Goal: Task Accomplishment & Management: Use online tool/utility

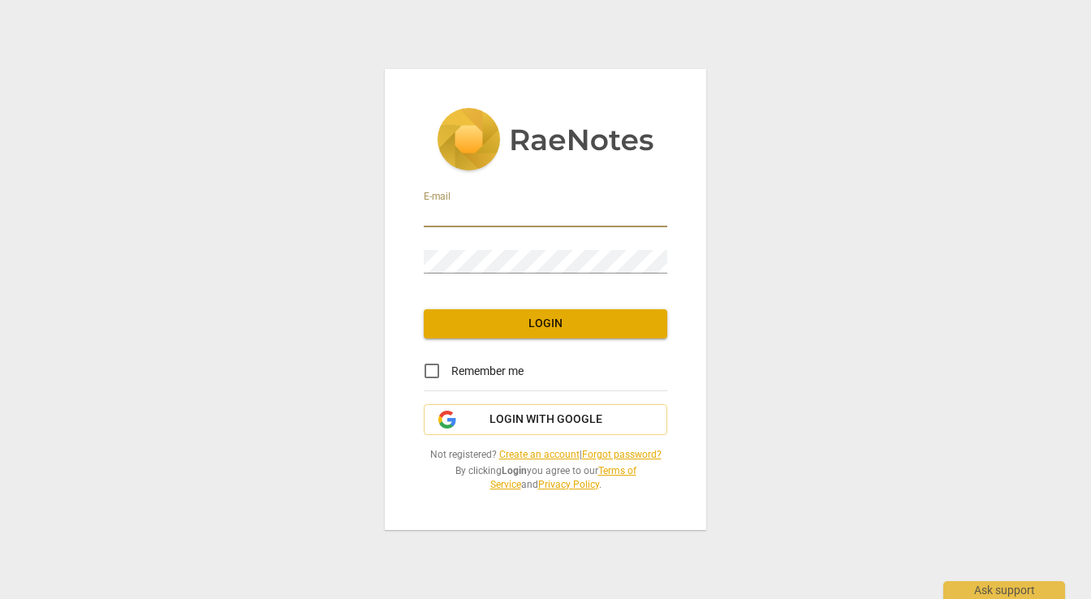
click at [498, 213] on input "email" at bounding box center [546, 216] width 244 height 24
click at [502, 415] on span "Login with Google" at bounding box center [546, 420] width 113 height 16
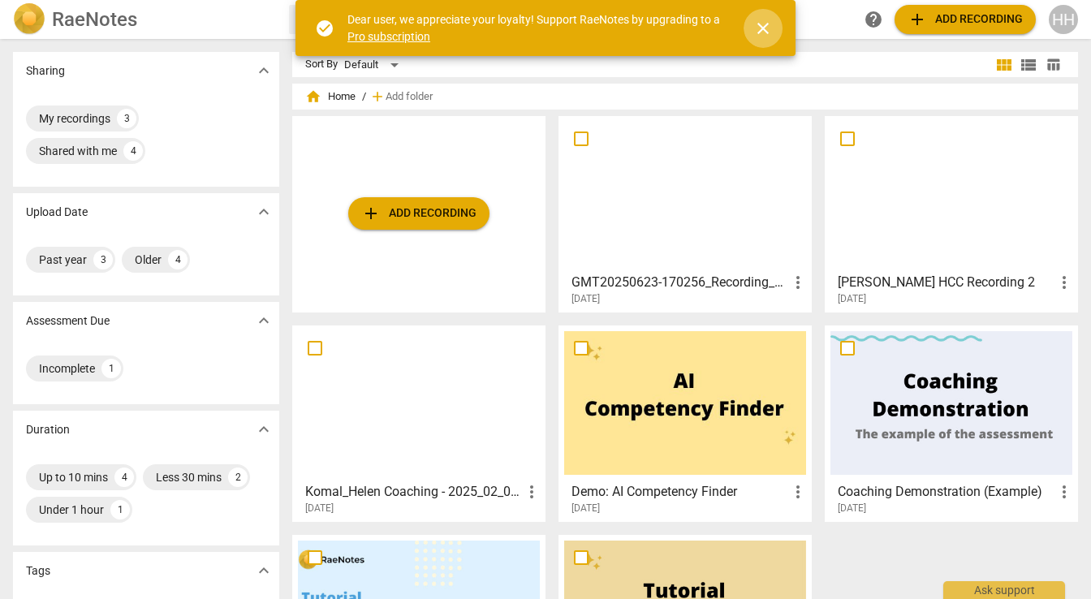
click at [760, 29] on span "close" at bounding box center [763, 28] width 19 height 19
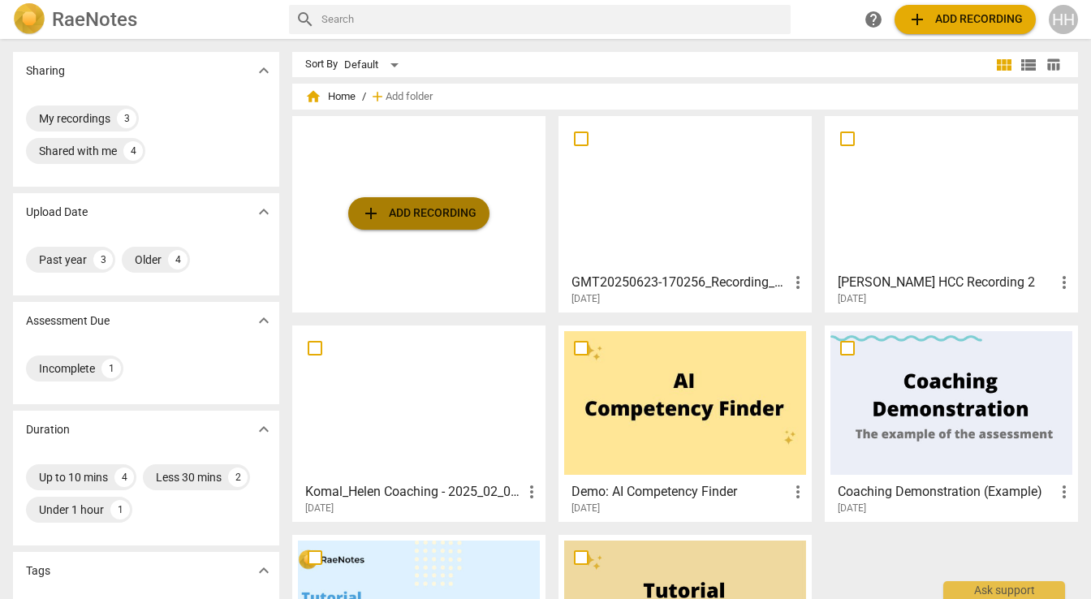
click at [417, 217] on span "add Add recording" at bounding box center [418, 213] width 115 height 19
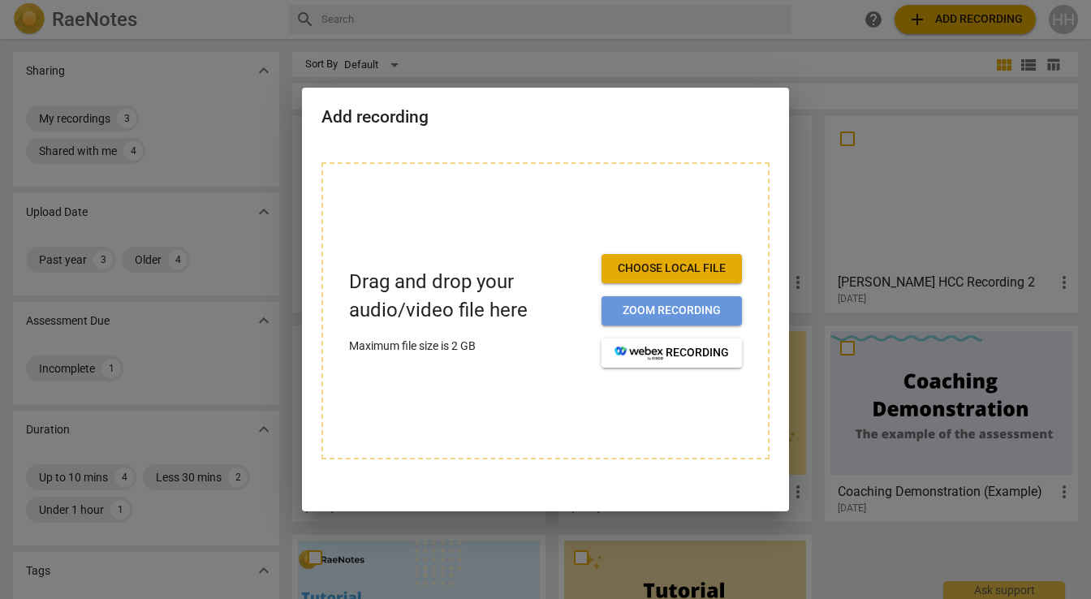
click at [643, 313] on span "Zoom recording" at bounding box center [672, 311] width 115 height 16
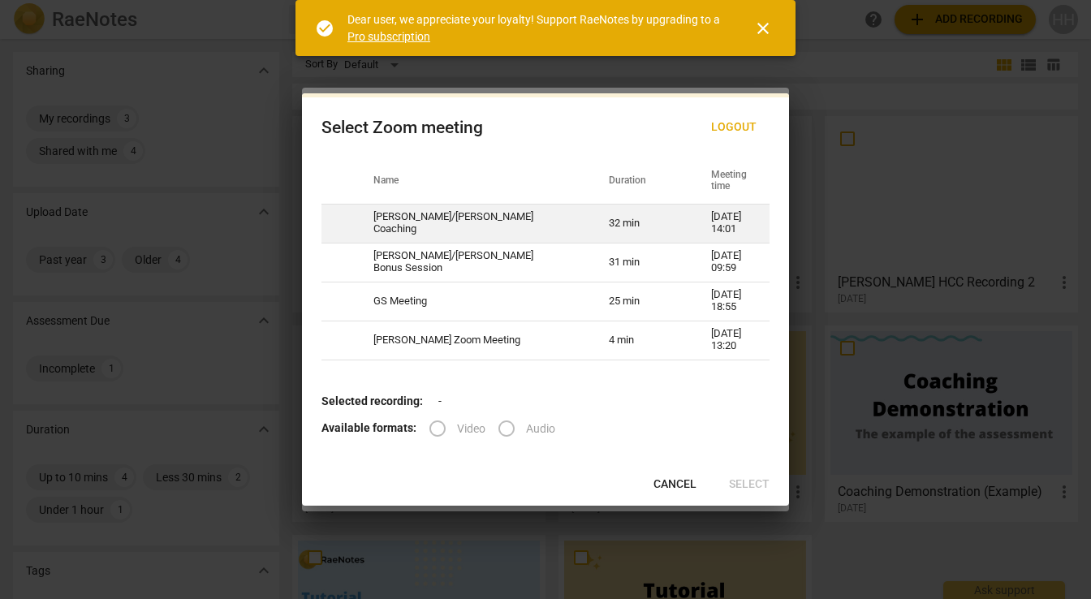
click at [537, 232] on td "[PERSON_NAME]/[PERSON_NAME] Coaching" at bounding box center [472, 223] width 236 height 39
radio input "true"
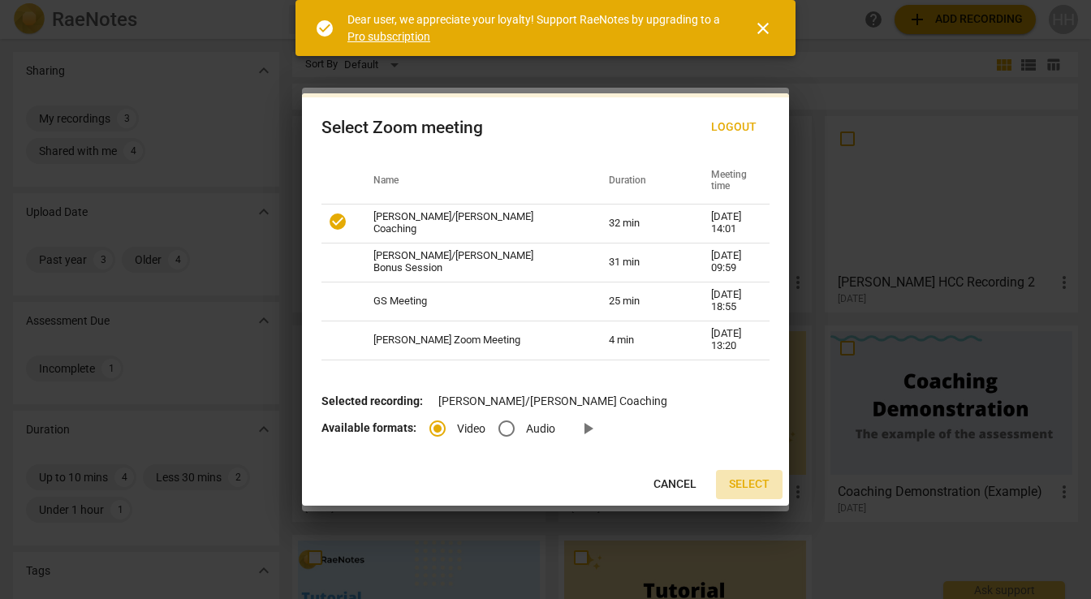
click at [752, 484] on span "Select" at bounding box center [749, 485] width 41 height 16
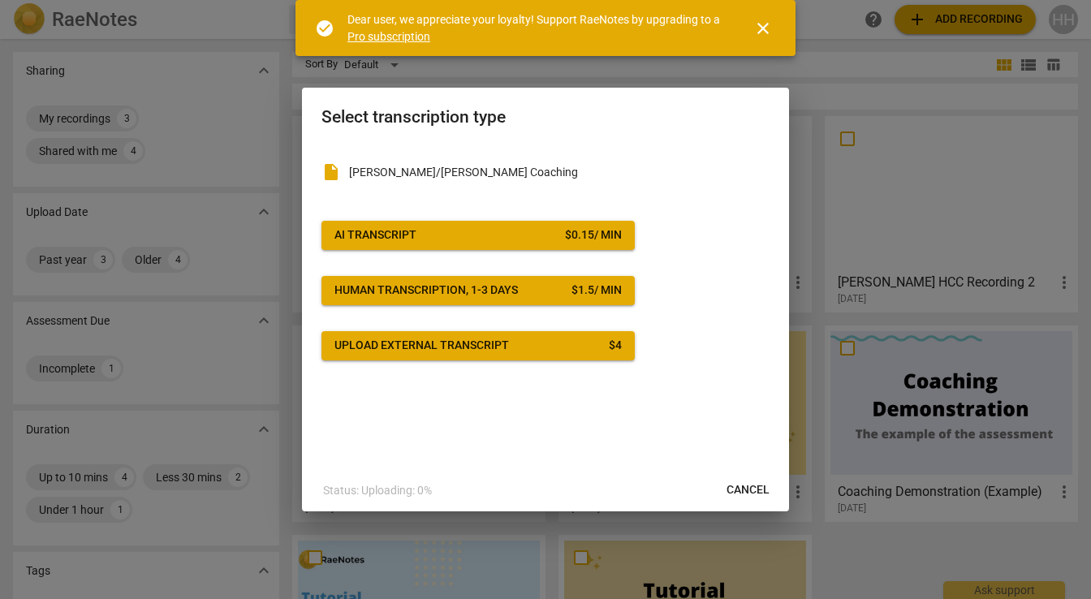
click at [580, 238] on div "$ 0.15 / min" at bounding box center [593, 235] width 57 height 16
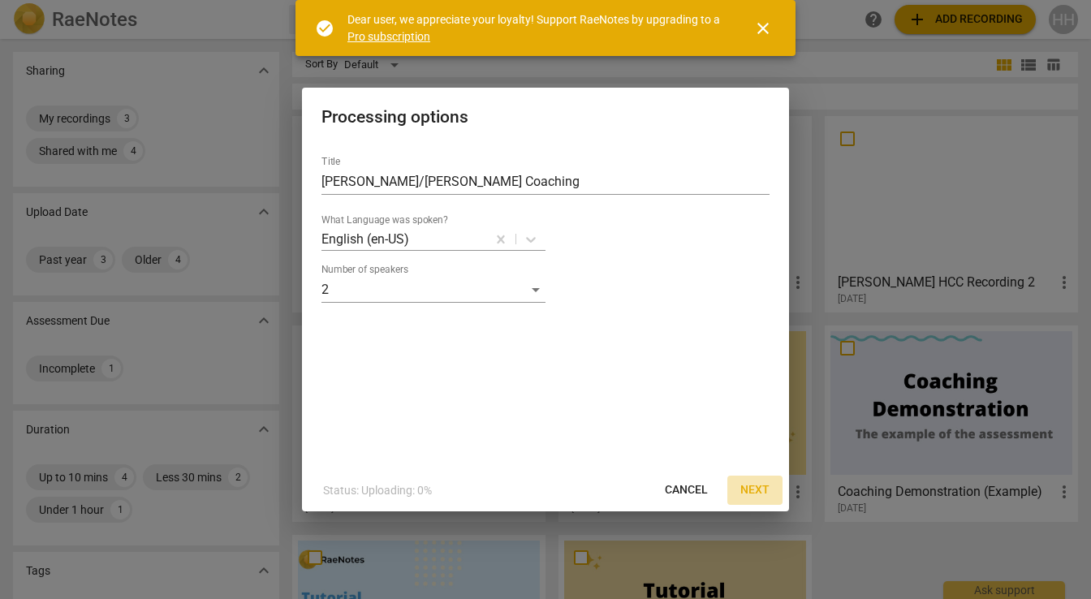
click at [755, 487] on span "Next" at bounding box center [755, 490] width 29 height 16
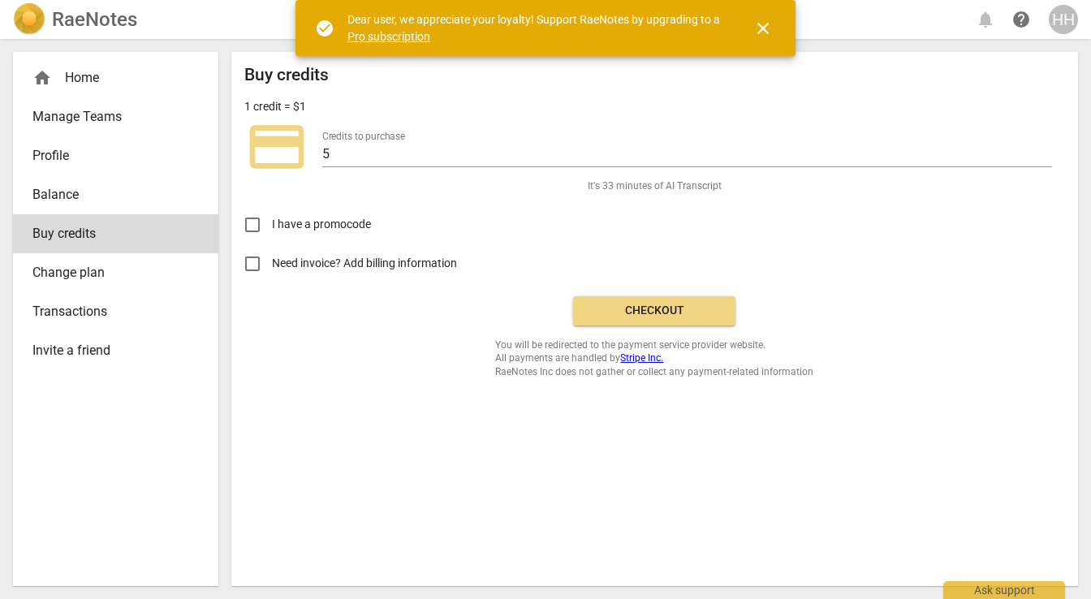
click at [646, 312] on span "Checkout" at bounding box center [654, 311] width 136 height 16
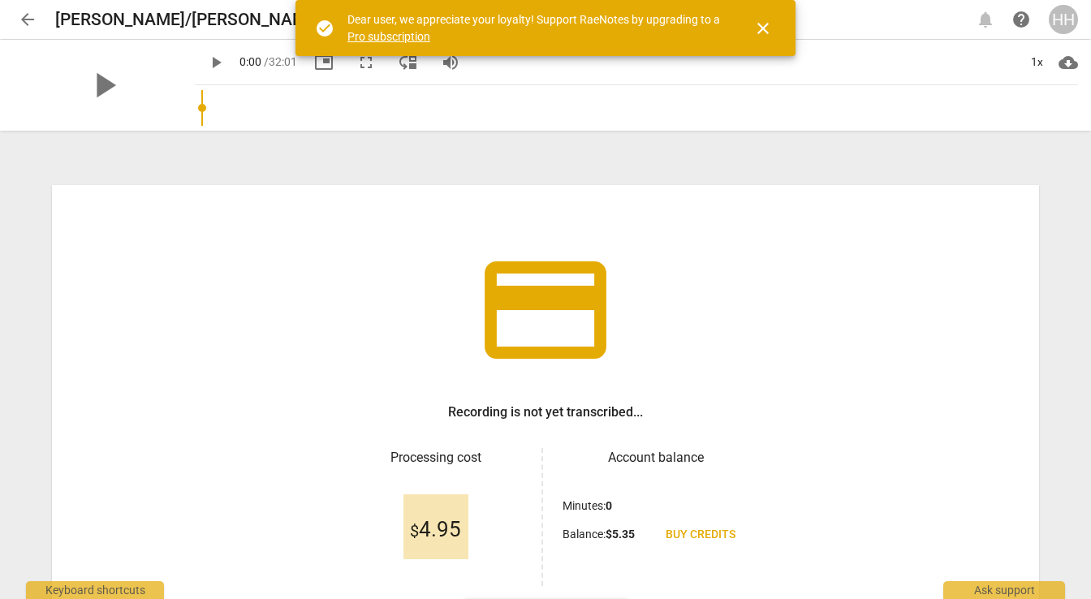
drag, startPoint x: 1085, startPoint y: 296, endPoint x: 1057, endPoint y: 406, distance: 113.1
click at [1057, 407] on div "credit_card Recording is not yet transcribed... Processing cost $ 4.95 Account …" at bounding box center [545, 366] width 1091 height 466
click at [762, 26] on span "close" at bounding box center [763, 28] width 19 height 19
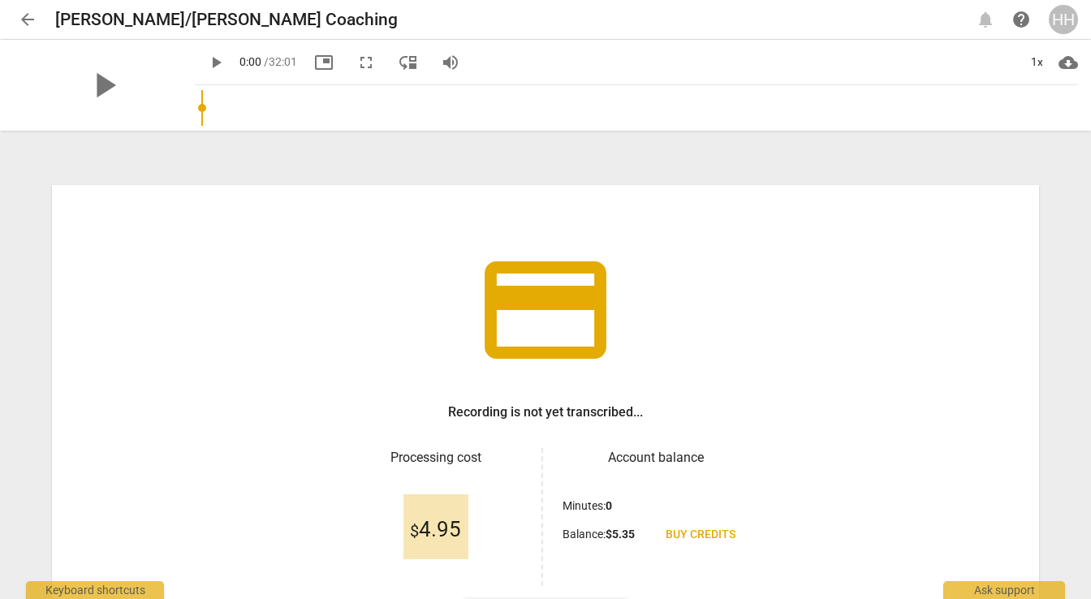
drag, startPoint x: 1085, startPoint y: 216, endPoint x: 1071, endPoint y: 373, distance: 157.3
click at [1071, 373] on div "credit_card Recording is not yet transcribed... Processing cost $ 4.95 Account …" at bounding box center [545, 366] width 1091 height 466
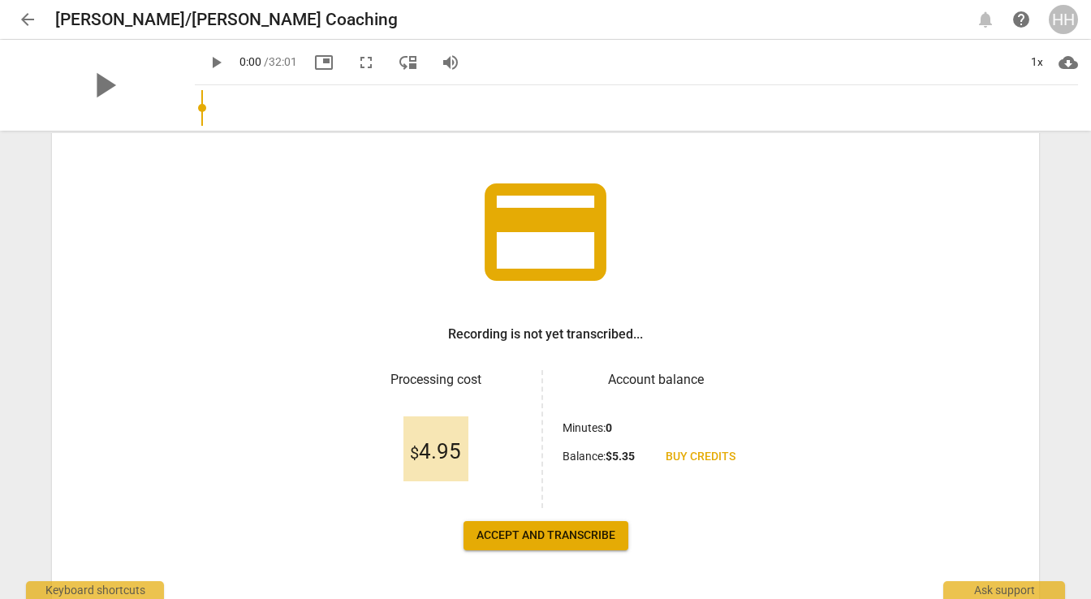
scroll to position [133, 0]
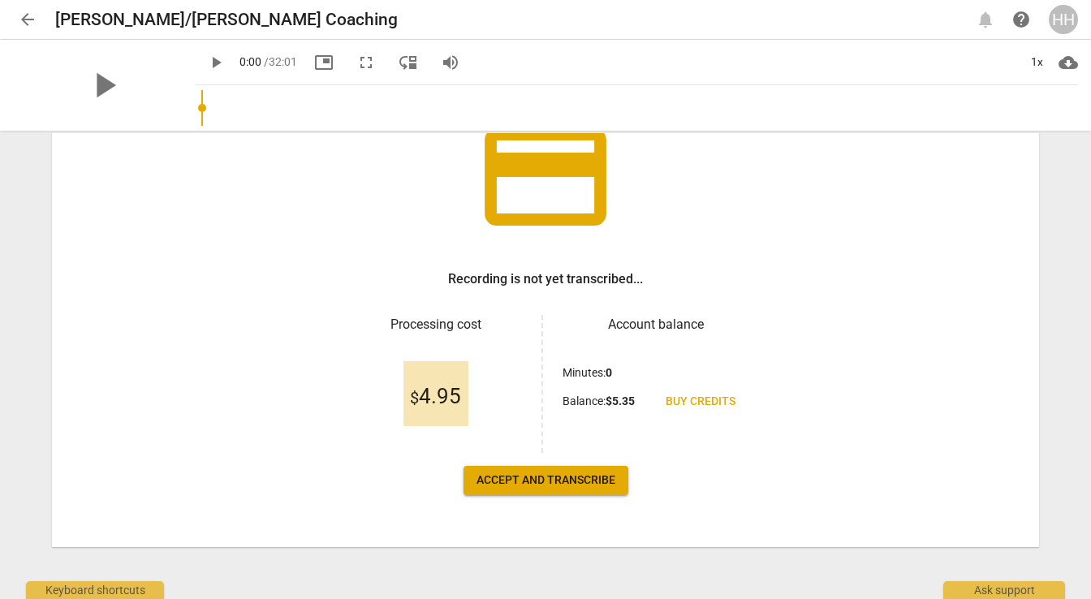
click at [599, 485] on span "Accept and transcribe" at bounding box center [546, 481] width 139 height 16
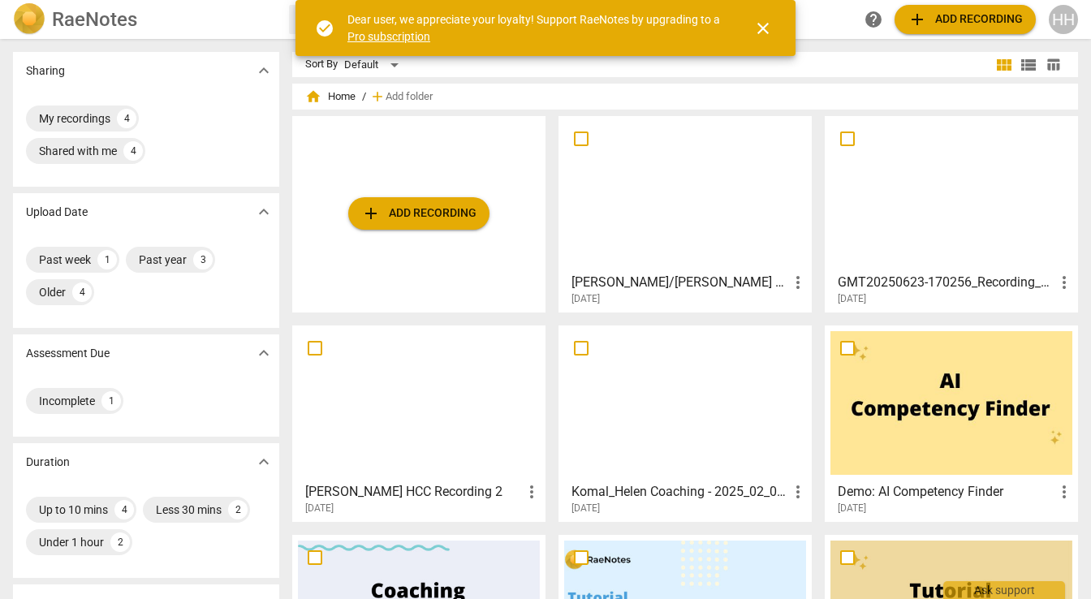
click at [758, 28] on span "close" at bounding box center [763, 28] width 19 height 19
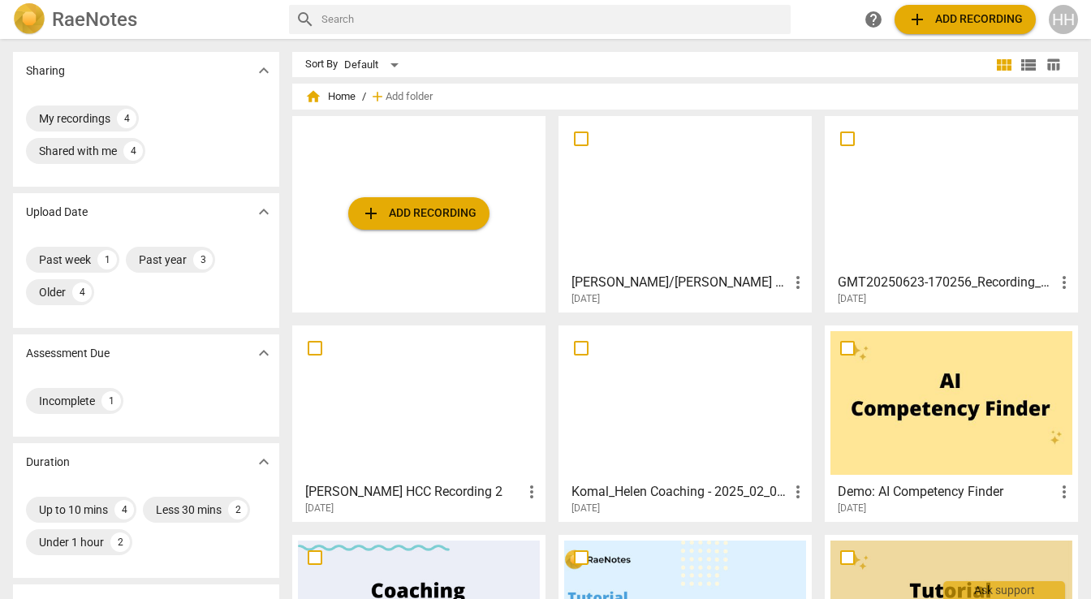
click at [706, 300] on div "2025-08-15" at bounding box center [690, 299] width 236 height 14
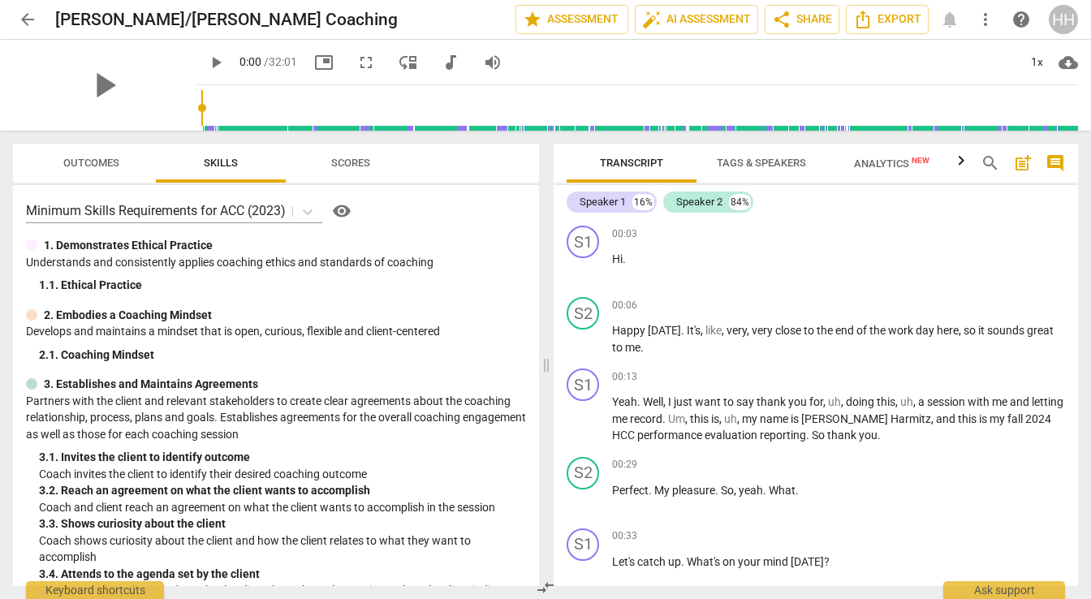
click at [1067, 58] on span "cloud_download" at bounding box center [1068, 62] width 19 height 19
click at [983, 259] on div at bounding box center [545, 299] width 1091 height 599
click at [958, 162] on icon "button" at bounding box center [961, 160] width 19 height 19
click at [901, 154] on span "Analytics New" at bounding box center [890, 163] width 115 height 24
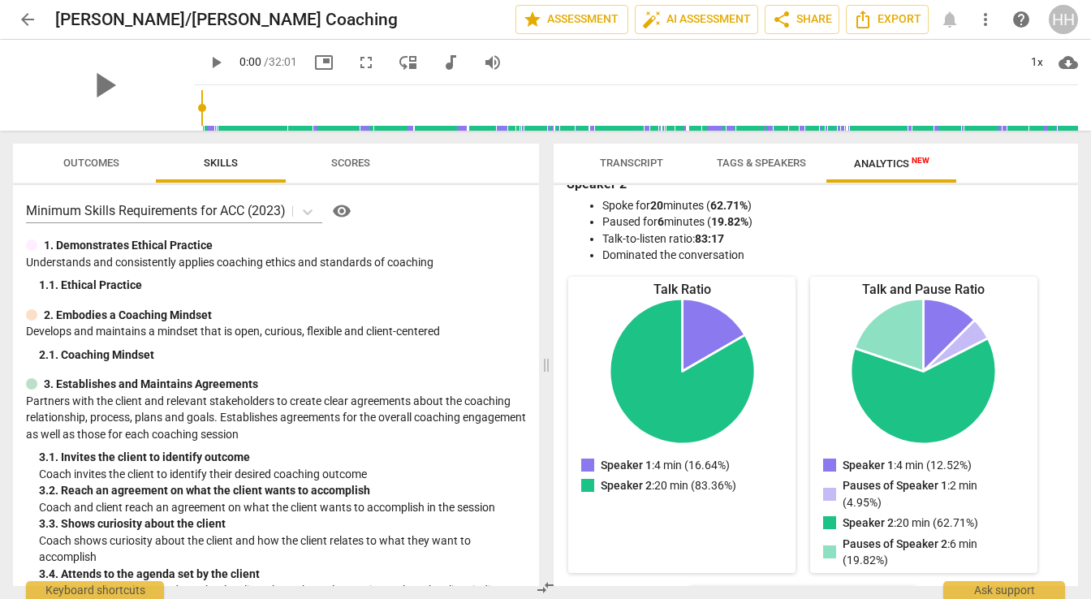
scroll to position [0, 0]
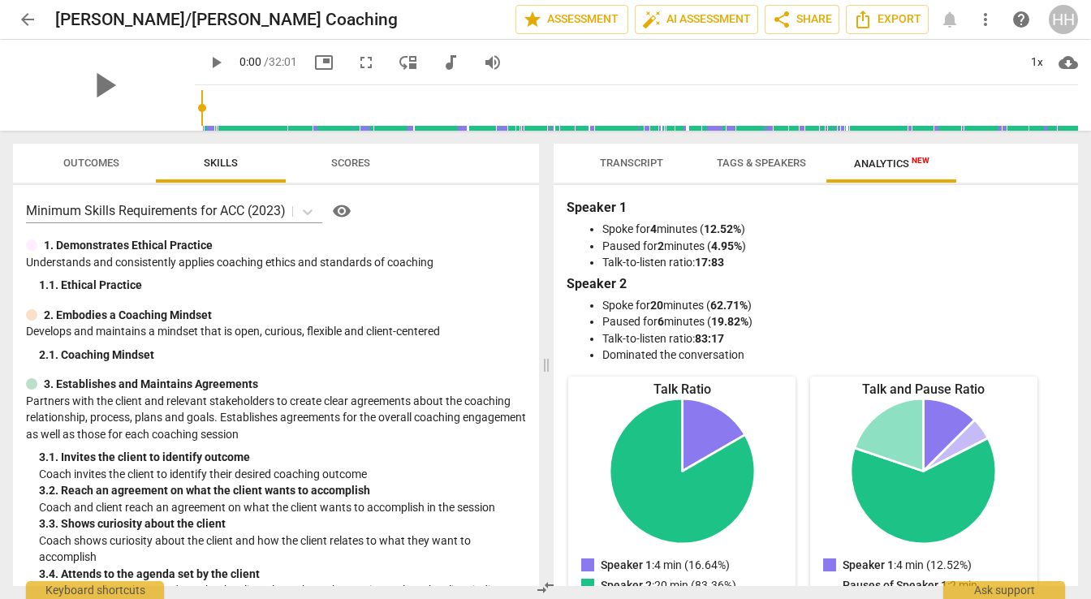
click at [646, 166] on span "Transcript" at bounding box center [631, 163] width 63 height 12
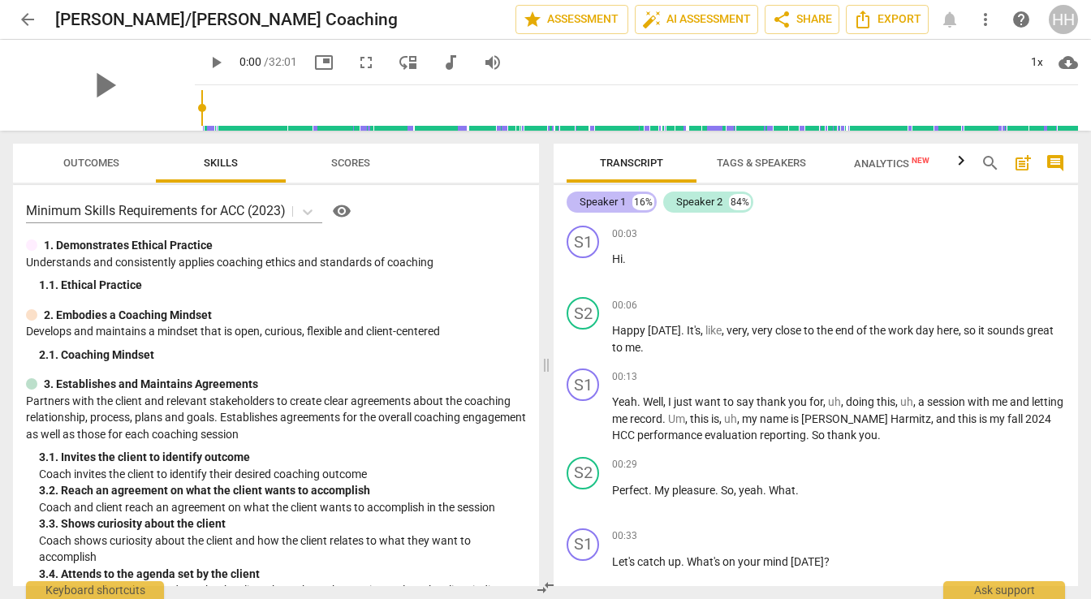
click at [613, 199] on div "Speaker 1" at bounding box center [603, 202] width 46 height 16
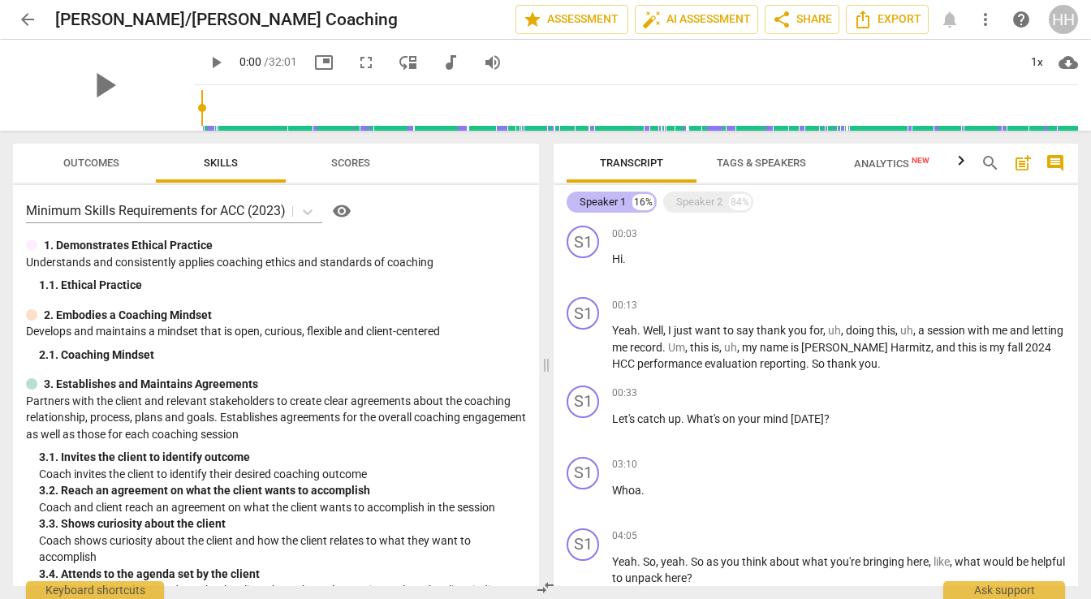
click at [636, 201] on div "16%" at bounding box center [644, 202] width 22 height 16
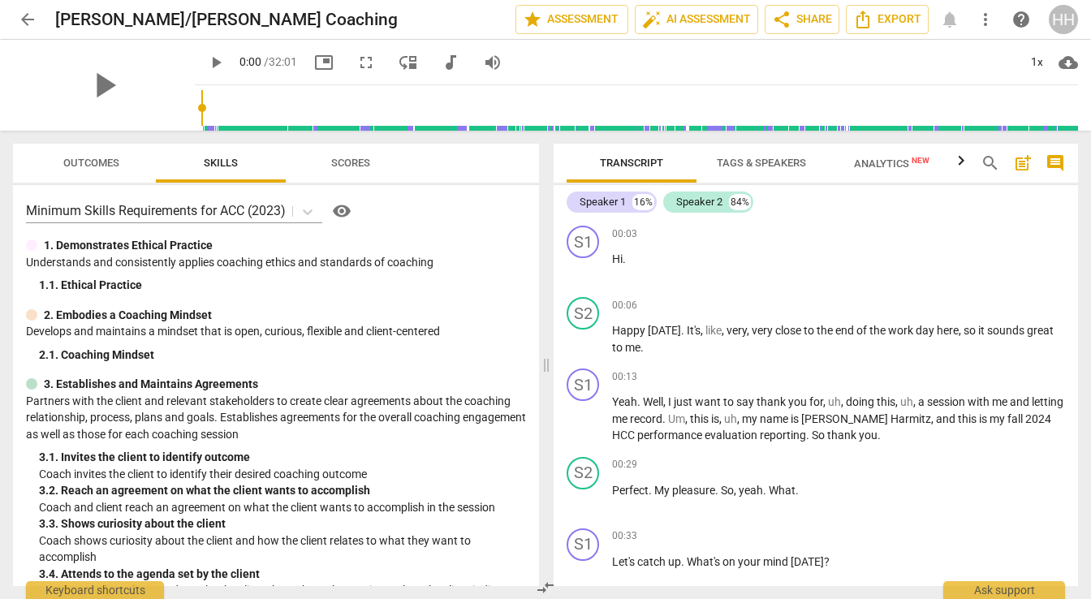
click at [756, 160] on span "Tags & Speakers" at bounding box center [761, 163] width 89 height 12
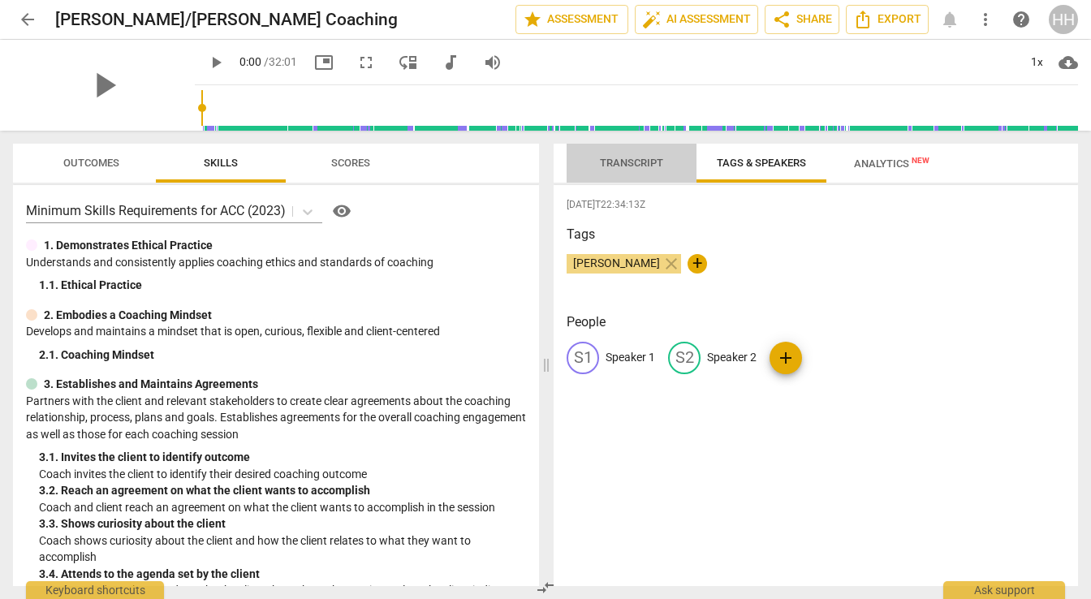
click at [640, 170] on span "Transcript" at bounding box center [632, 164] width 102 height 22
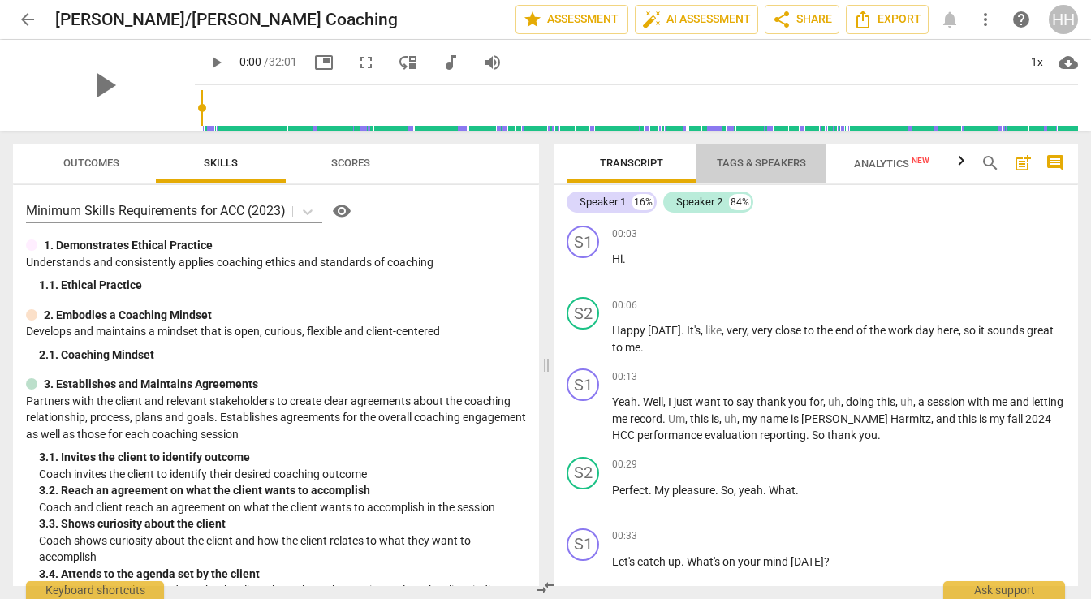
click at [719, 163] on span "Tags & Speakers" at bounding box center [761, 163] width 89 height 12
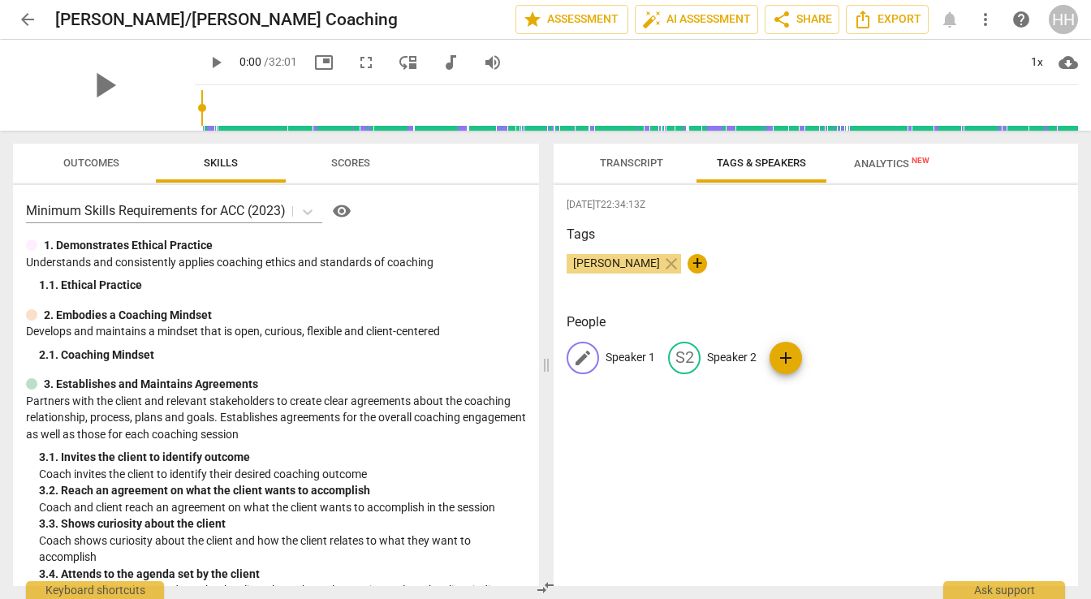
click at [621, 357] on p "Speaker 1" at bounding box center [631, 357] width 50 height 17
type input "Helen"
click at [829, 360] on p "Speaker 2" at bounding box center [838, 357] width 50 height 17
type input "Client"
click at [729, 448] on div "2025-08-15T22:34:13Z Tags Helen Harmetz close + People HE Helen edit Client del…" at bounding box center [816, 385] width 525 height 401
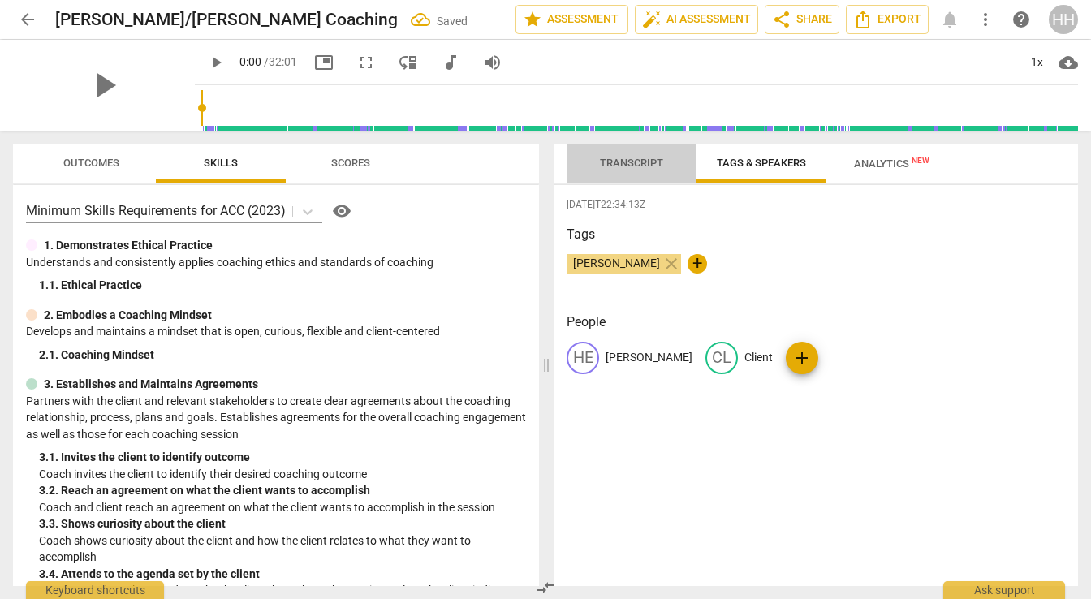
click at [655, 175] on button "Transcript" at bounding box center [632, 163] width 130 height 39
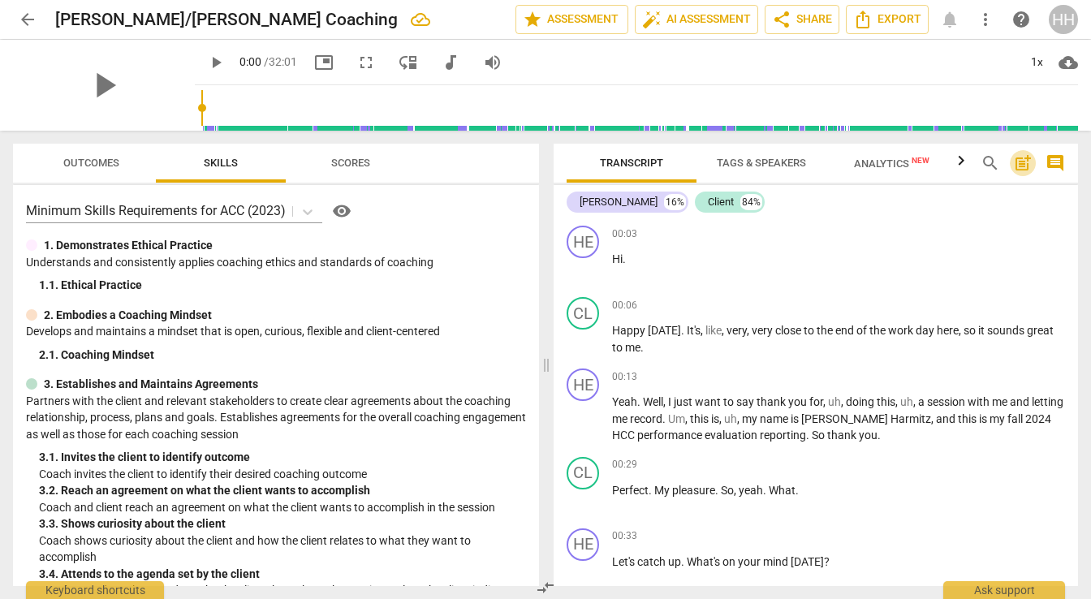
click at [1025, 165] on span "post_add" at bounding box center [1022, 162] width 19 height 19
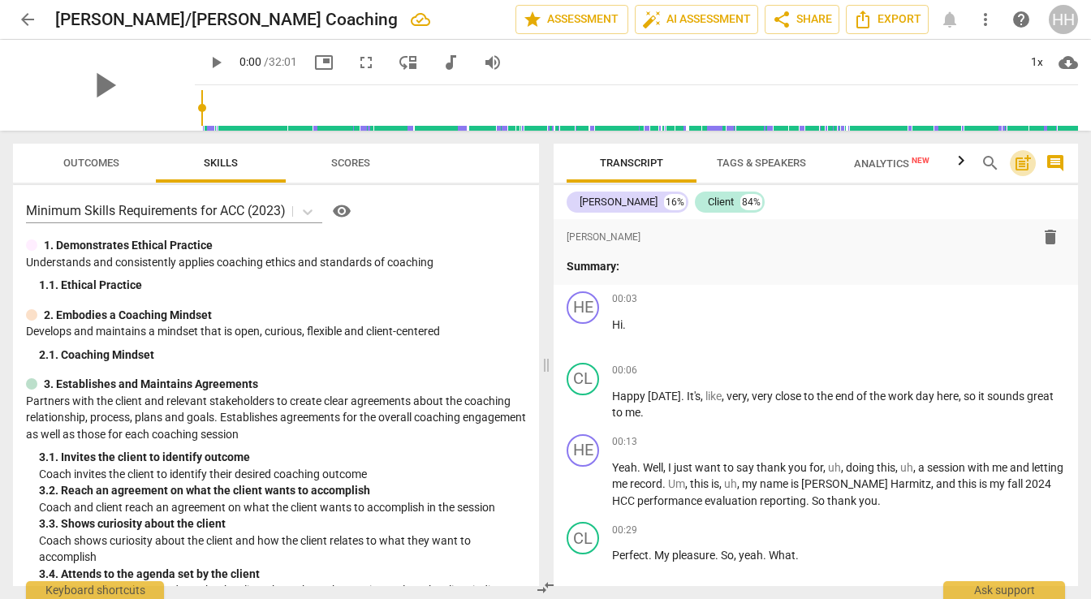
click at [1025, 165] on span "post_add" at bounding box center [1022, 162] width 19 height 19
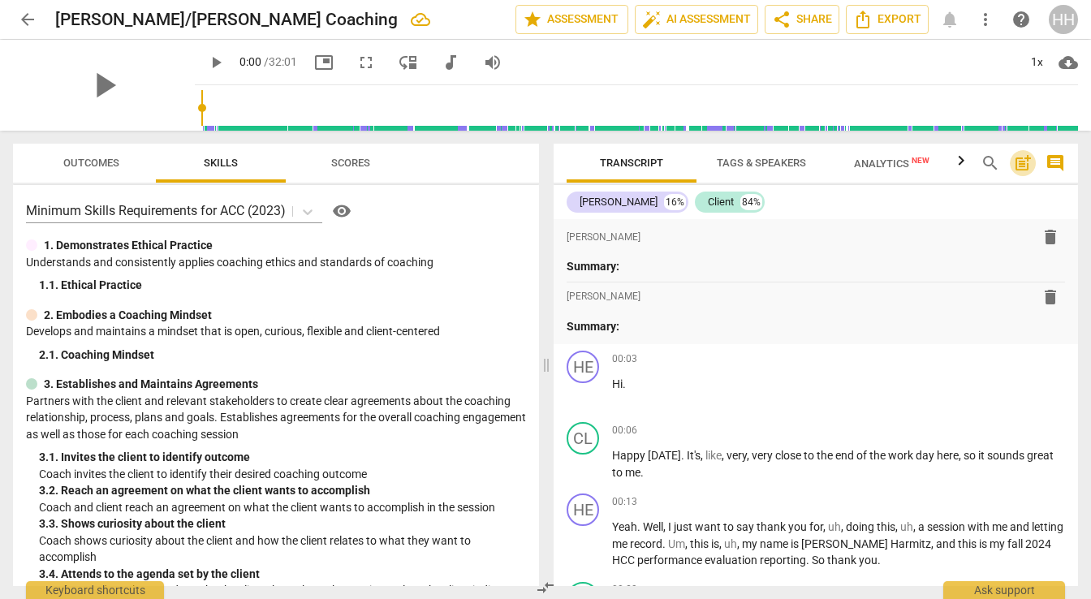
click at [1025, 165] on span "post_add" at bounding box center [1022, 162] width 19 height 19
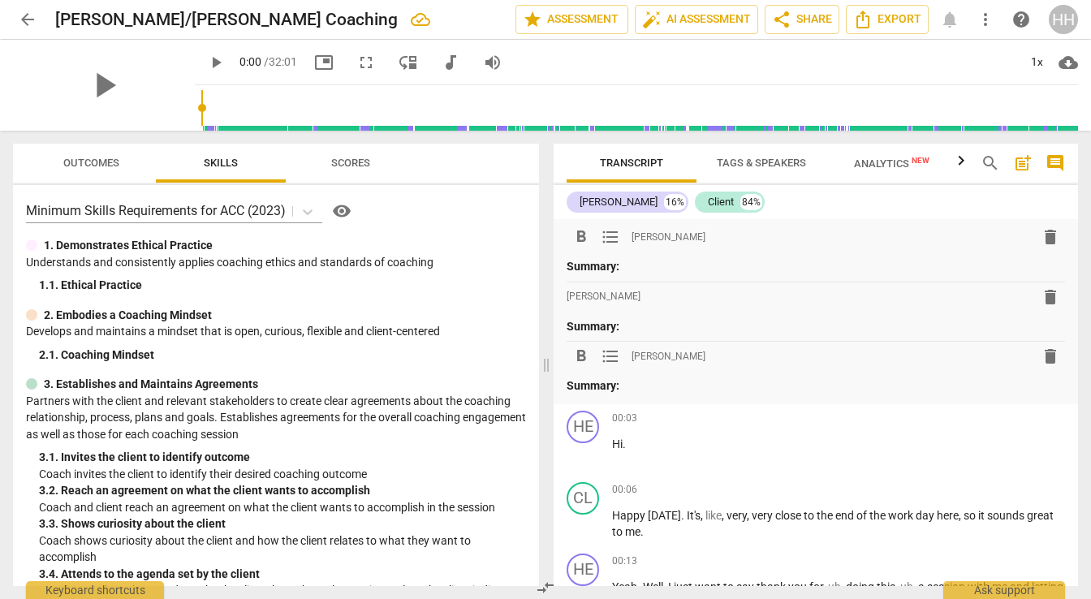
click at [1045, 242] on span "delete" at bounding box center [1050, 236] width 19 height 19
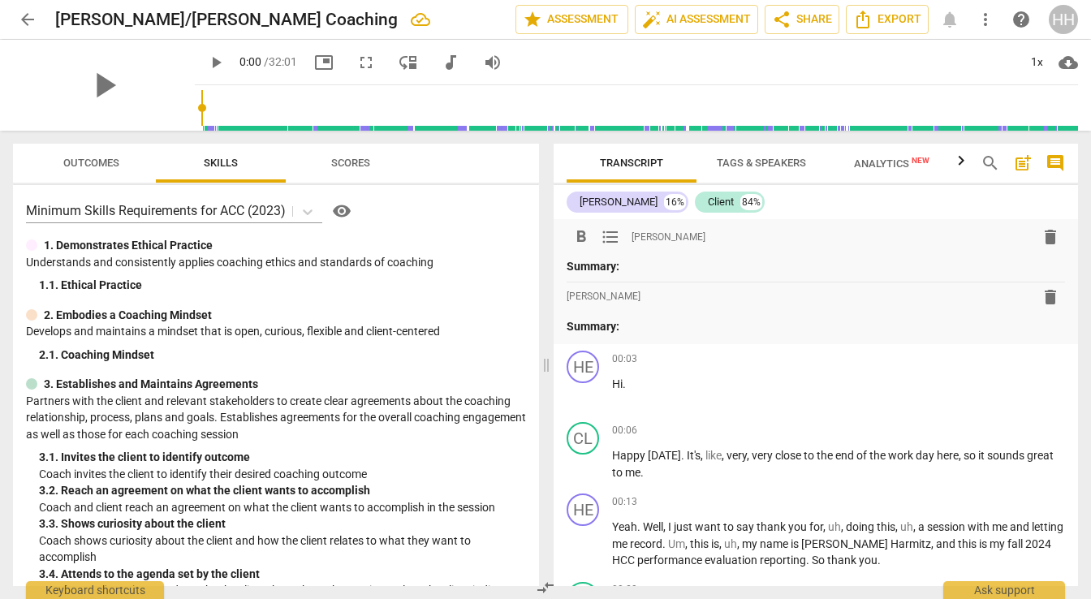
click at [1041, 240] on span "delete" at bounding box center [1050, 236] width 19 height 19
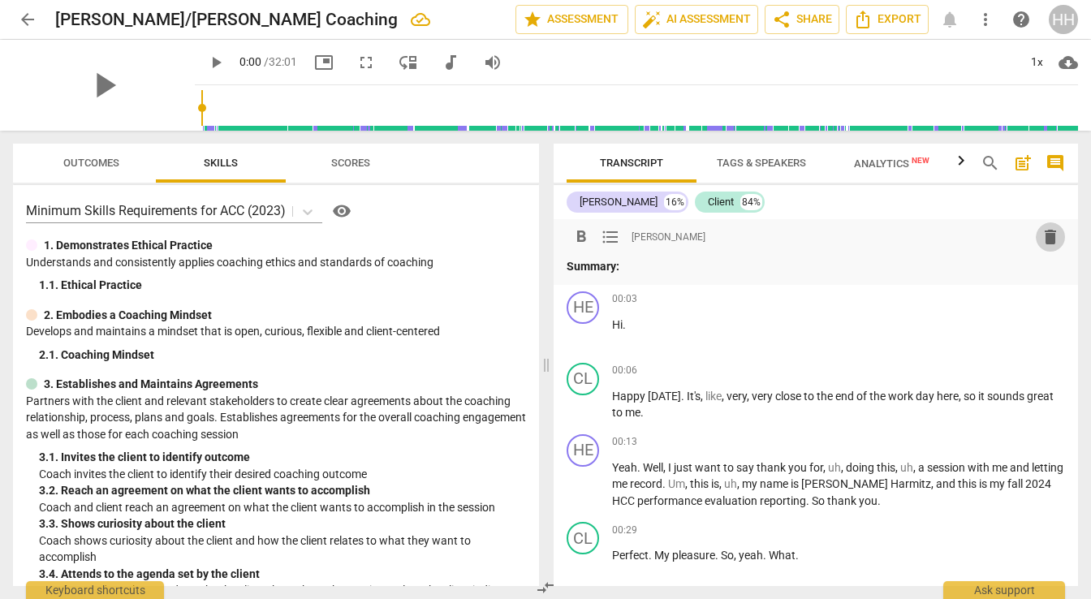
click at [1043, 234] on span "delete" at bounding box center [1050, 236] width 19 height 19
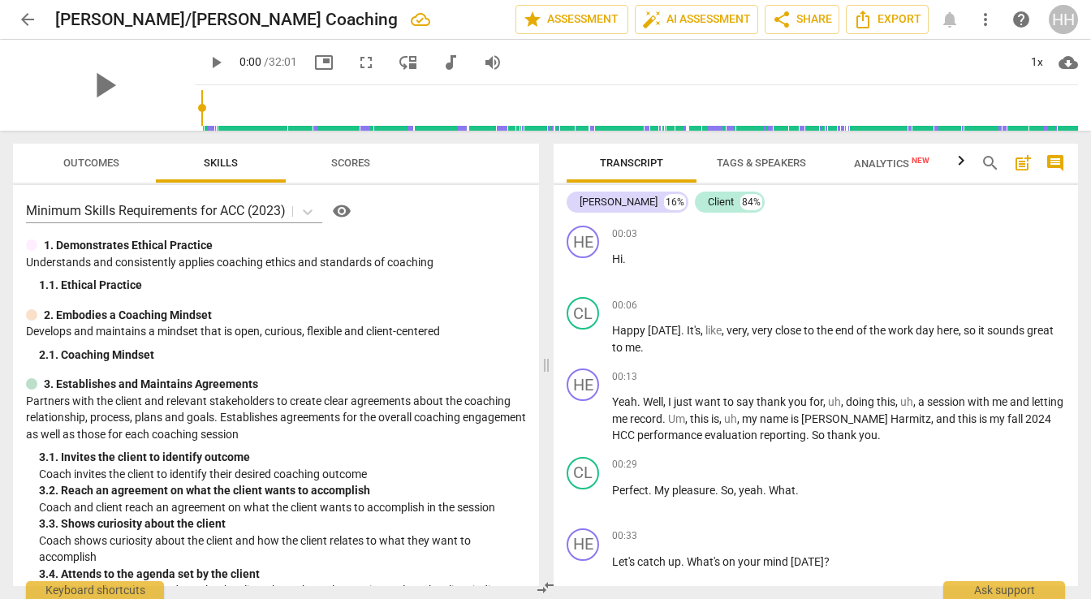
click at [344, 158] on span "Scores" at bounding box center [350, 163] width 39 height 12
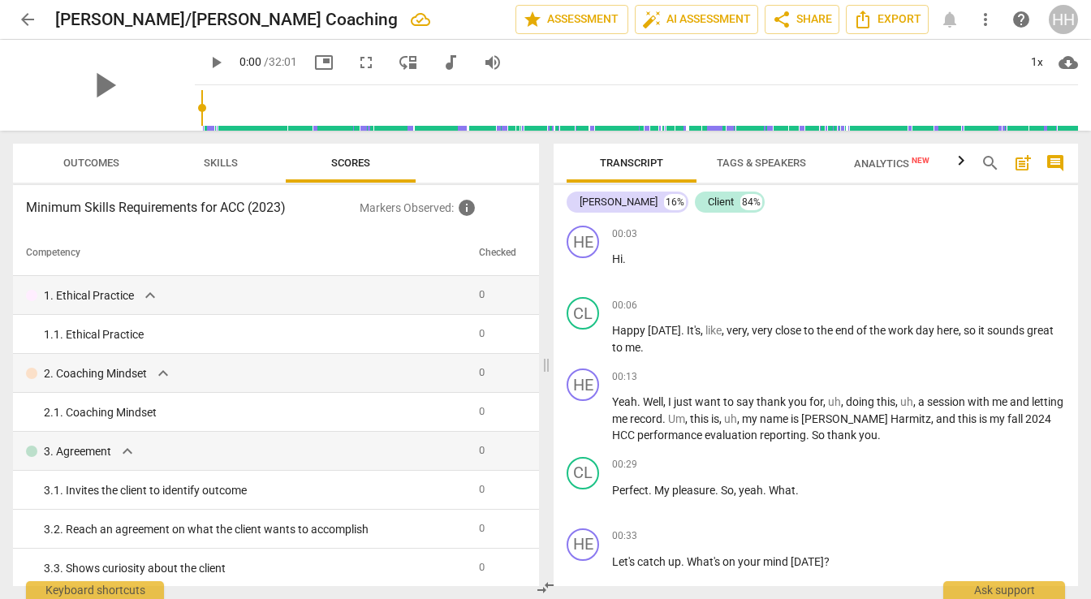
click at [254, 162] on span "Skills" at bounding box center [220, 164] width 73 height 22
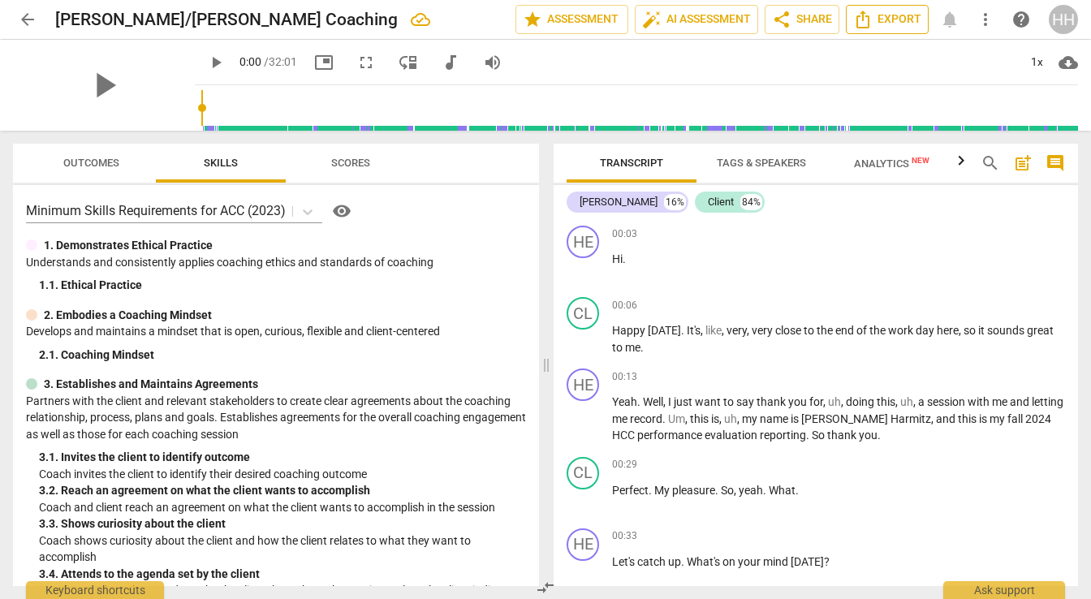
click at [889, 14] on span "Export" at bounding box center [888, 19] width 68 height 19
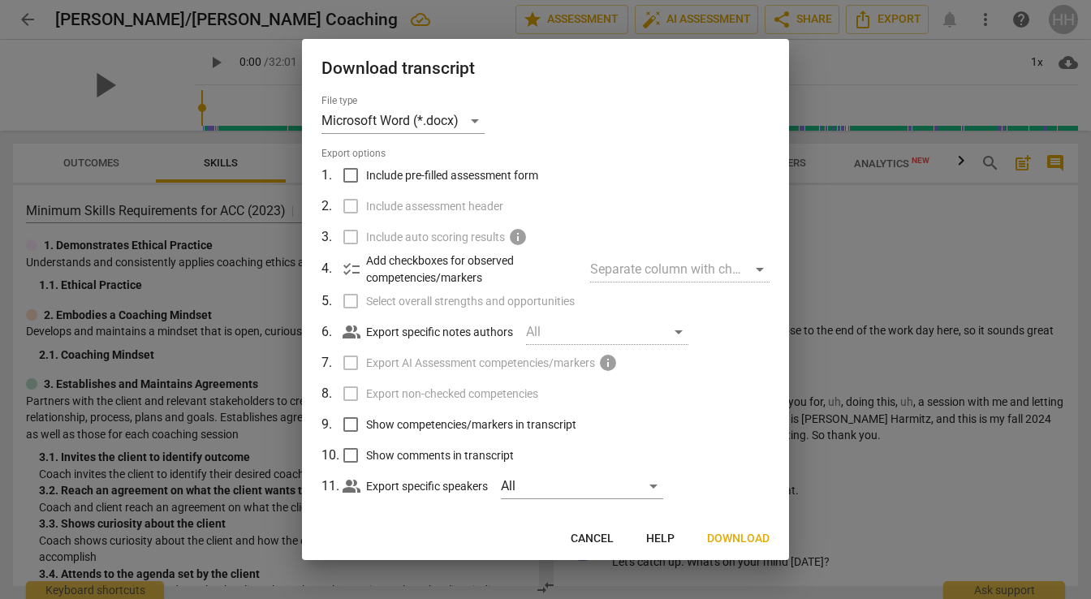
click at [737, 533] on span "Download" at bounding box center [738, 539] width 63 height 16
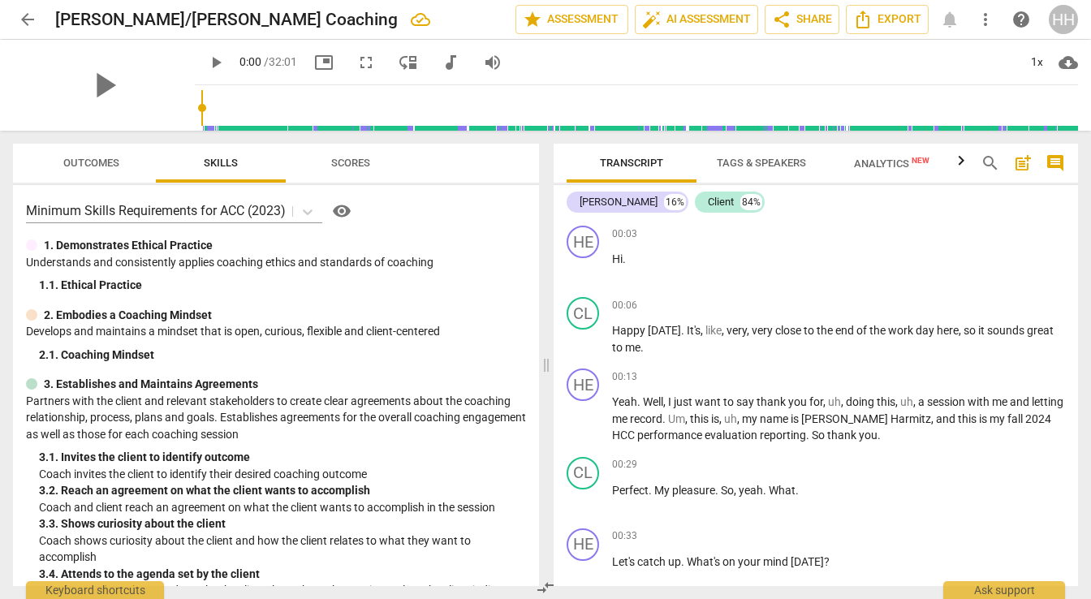
click at [839, 0] on div "arrow_back Helen/Daria Coaching edit star Assessment auto_fix_high AI Assessmen…" at bounding box center [545, 19] width 1065 height 39
